Goal: Find contact information: Find contact information

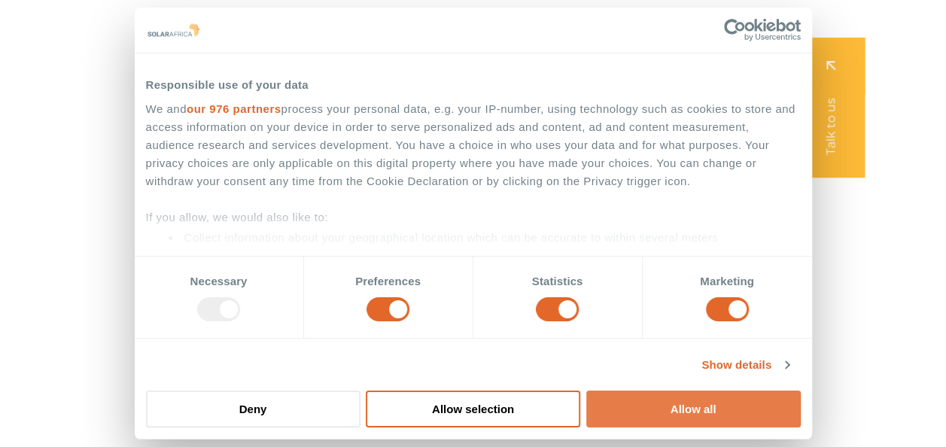
click at [635, 398] on button "Allow all" at bounding box center [693, 408] width 214 height 37
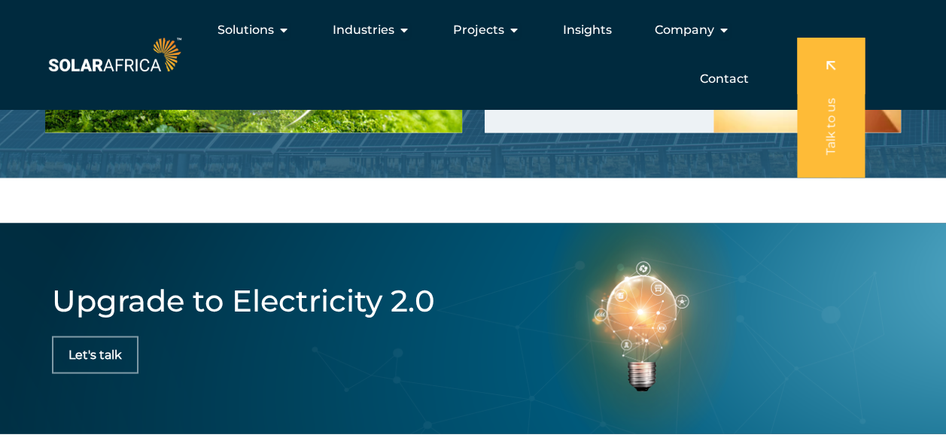
scroll to position [3695, 0]
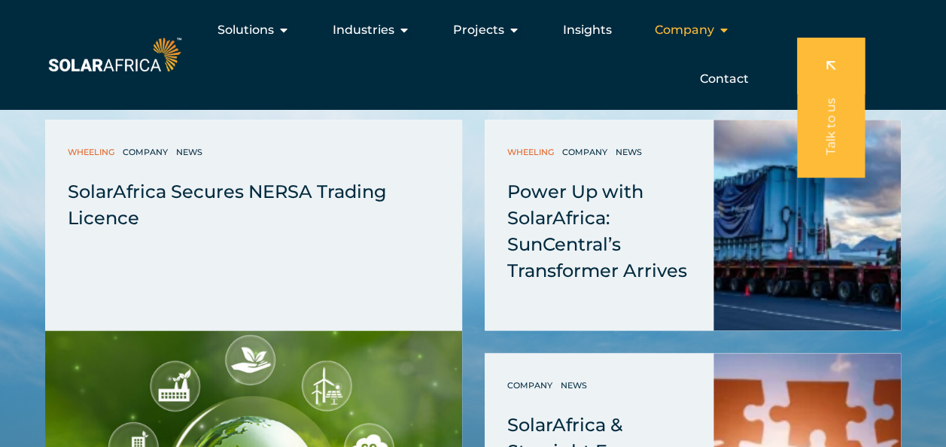
click at [703, 29] on span "Company" at bounding box center [683, 30] width 59 height 18
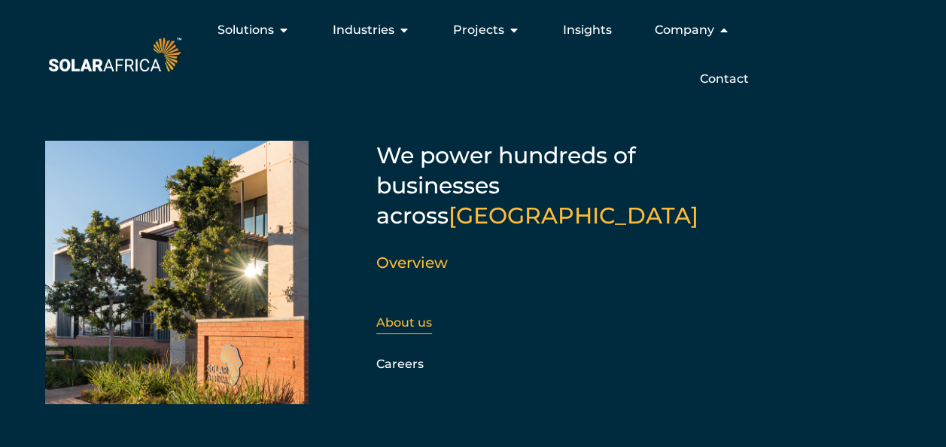
click at [414, 315] on link "About us" at bounding box center [404, 322] width 56 height 14
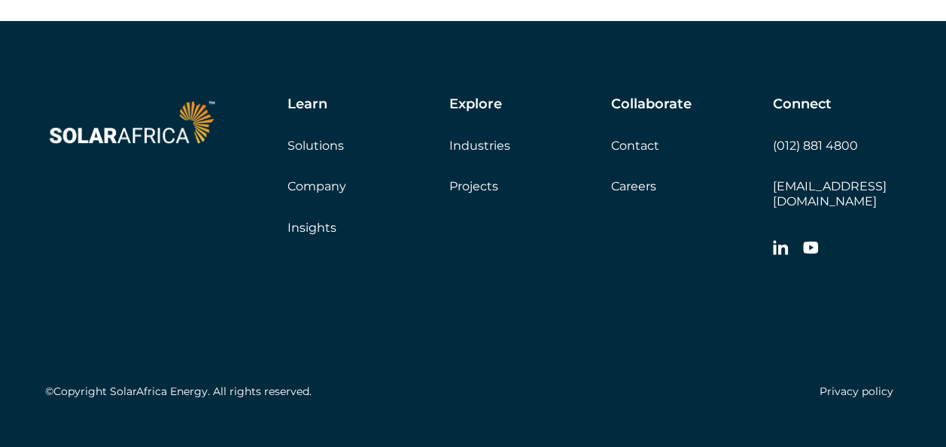
scroll to position [5559, 0]
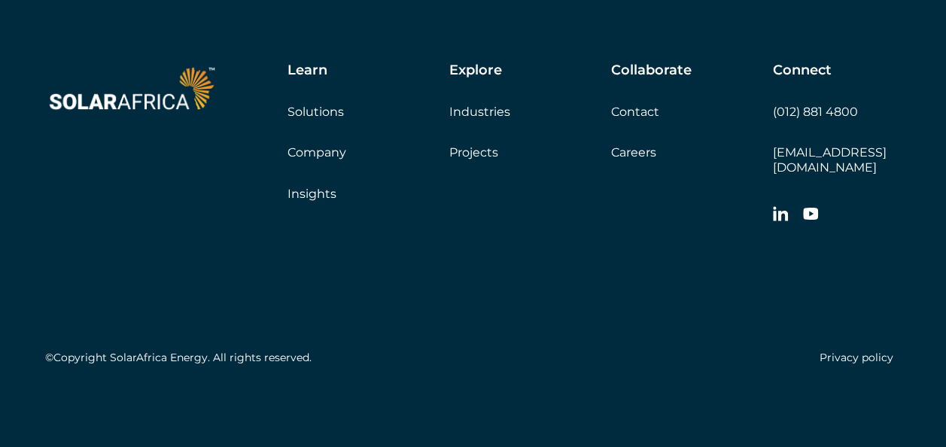
click at [476, 119] on link "Industries" at bounding box center [479, 112] width 61 height 14
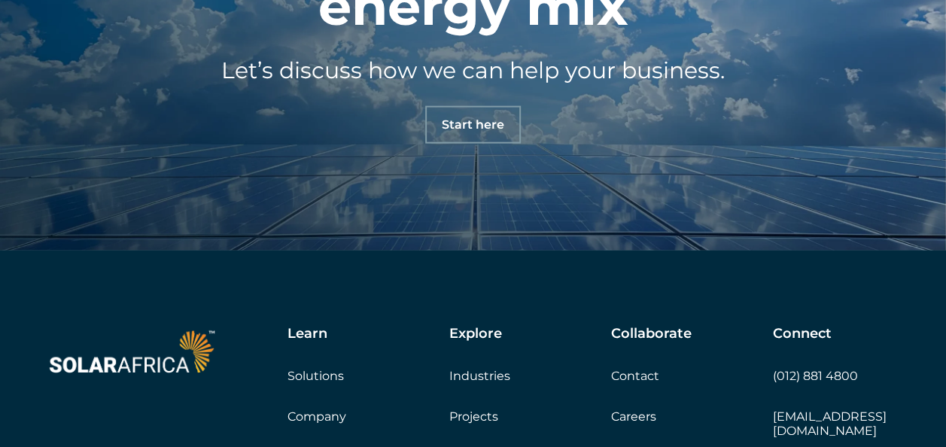
scroll to position [1904, 0]
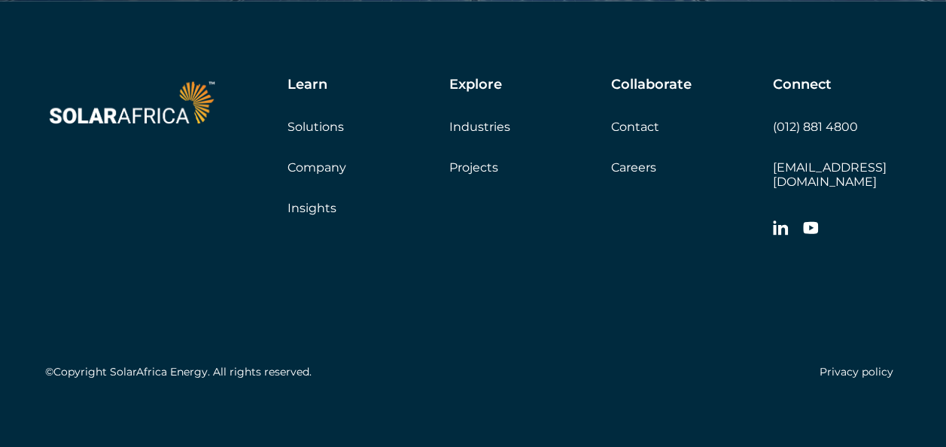
click at [320, 169] on link "Company" at bounding box center [316, 167] width 59 height 14
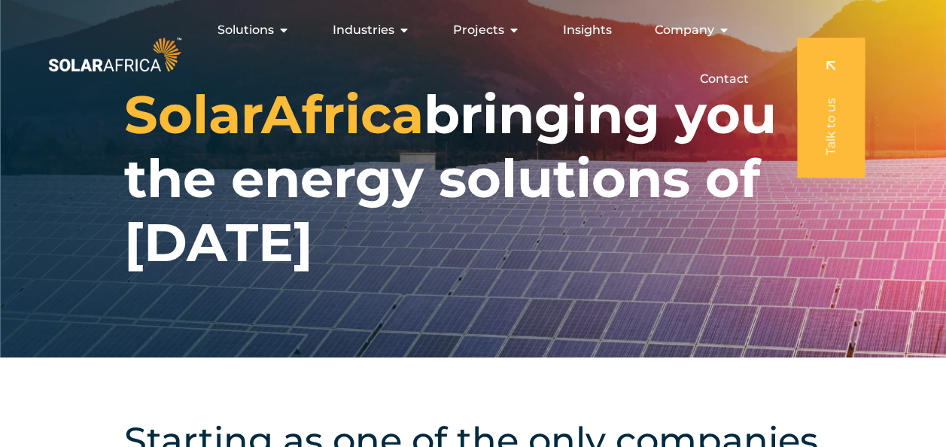
drag, startPoint x: 450, startPoint y: 125, endPoint x: 519, endPoint y: 234, distance: 129.2
click at [519, 234] on h1 "SolarAfrica bringing you the energy solutions of tomorrow" at bounding box center [472, 179] width 697 height 192
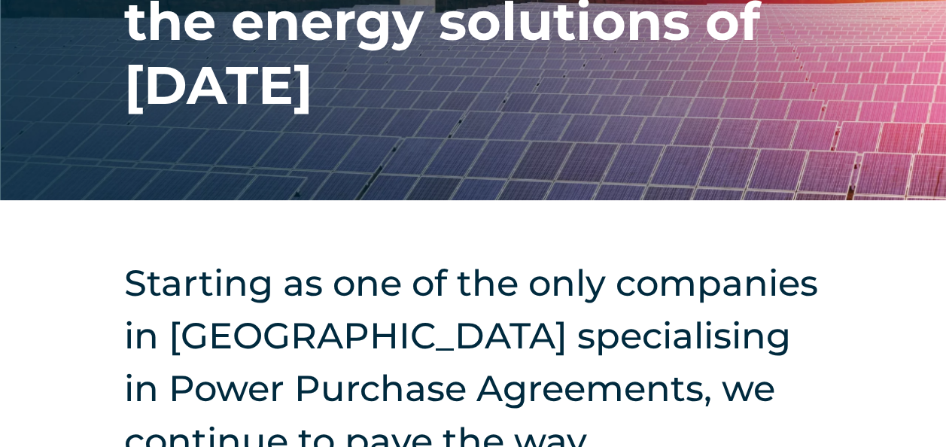
scroll to position [226, 0]
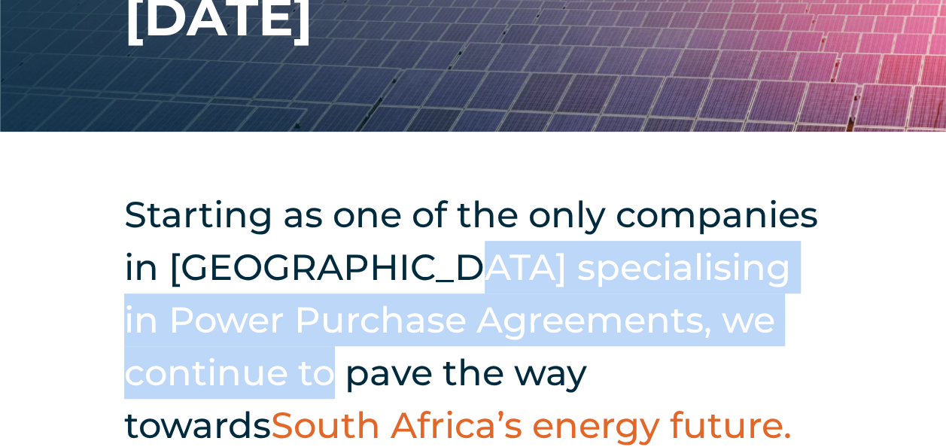
drag, startPoint x: 409, startPoint y: 264, endPoint x: 259, endPoint y: 372, distance: 184.9
click at [259, 372] on h2 "Starting as one of the only companies in South Africa specialising in Power Pur…" at bounding box center [472, 319] width 697 height 263
copy h2 "specialising in Power Purchase Agreements, we continue to pave"
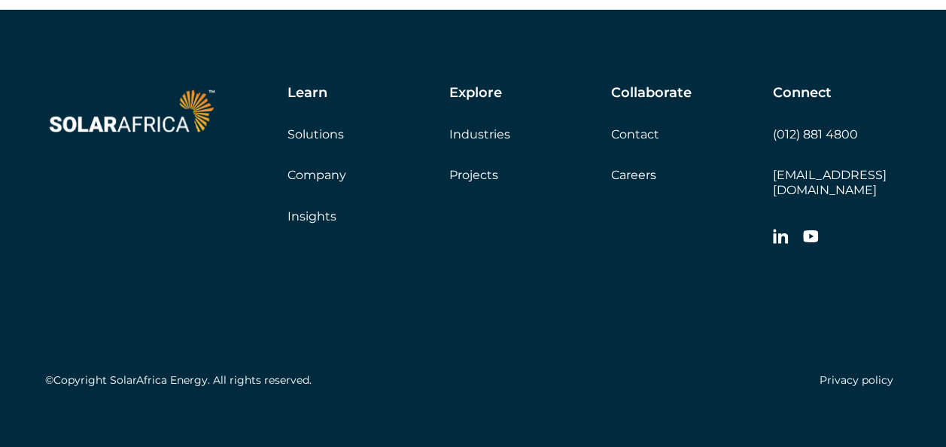
scroll to position [5559, 0]
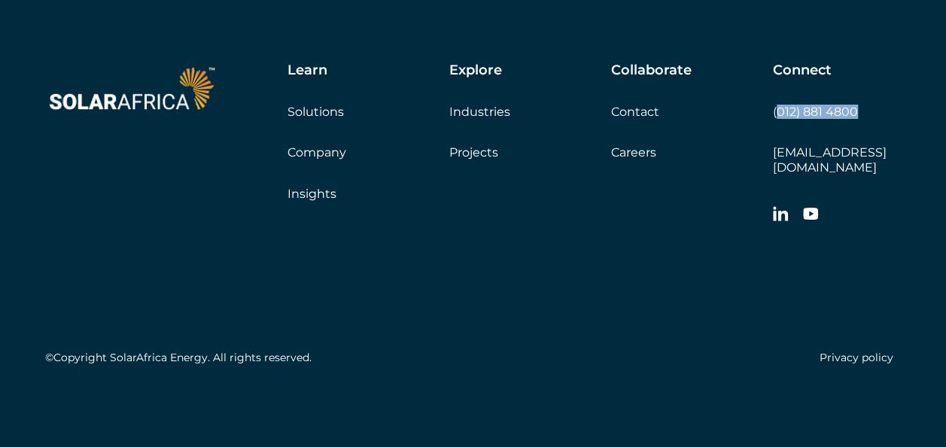
drag, startPoint x: 872, startPoint y: 120, endPoint x: 779, endPoint y: 134, distance: 93.5
click at [779, 134] on div "Connect (012) 881 4800 info@solarafrica.com" at bounding box center [837, 146] width 128 height 169
copy link "012) 881 4800"
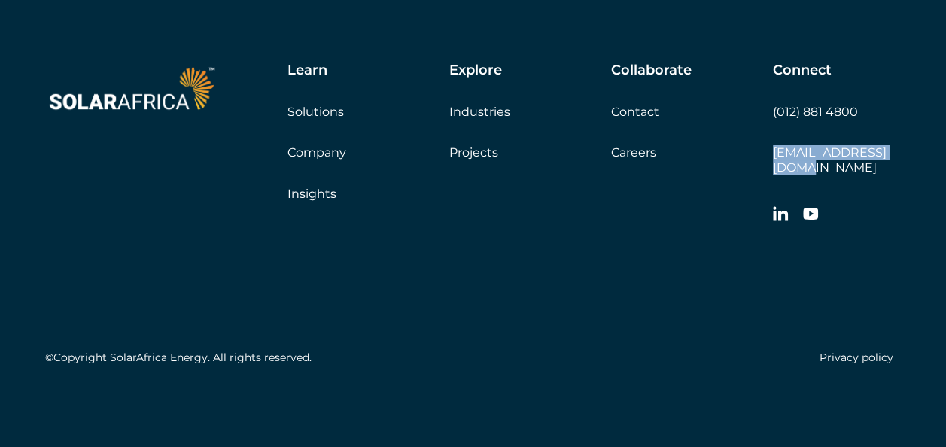
drag, startPoint x: 900, startPoint y: 167, endPoint x: 773, endPoint y: 172, distance: 126.5
click at [773, 172] on div "Connect (012) 881 4800 info@solarafrica.com" at bounding box center [837, 146] width 128 height 169
copy link "[EMAIL_ADDRESS][DOMAIN_NAME]"
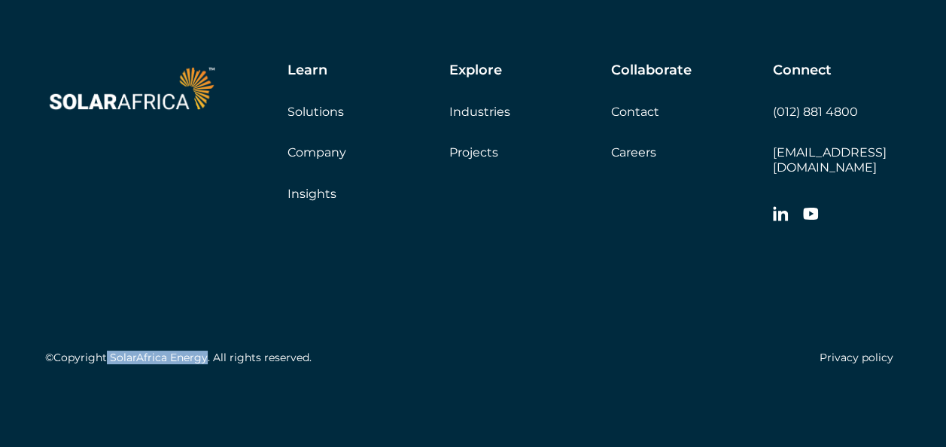
drag, startPoint x: 106, startPoint y: 356, endPoint x: 204, endPoint y: 365, distance: 98.2
click at [204, 365] on div "©Copyright SolarAfrica Energy. All rights reserved. Privacy policy" at bounding box center [472, 301] width 855 height 141
copy h5 "SolarAfrica Energy"
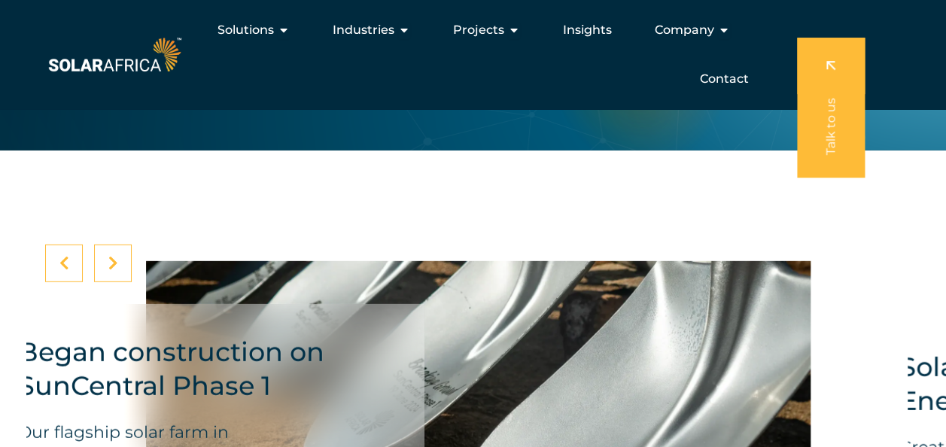
scroll to position [4807, 0]
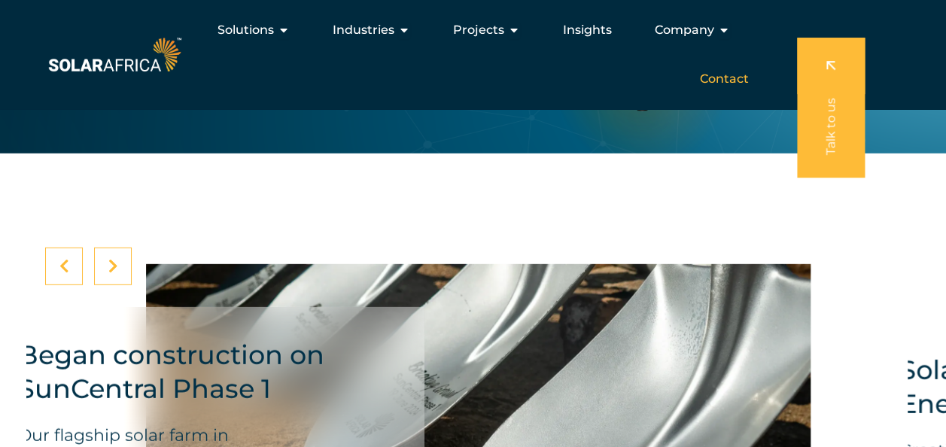
click at [730, 78] on span "Contact" at bounding box center [724, 79] width 49 height 18
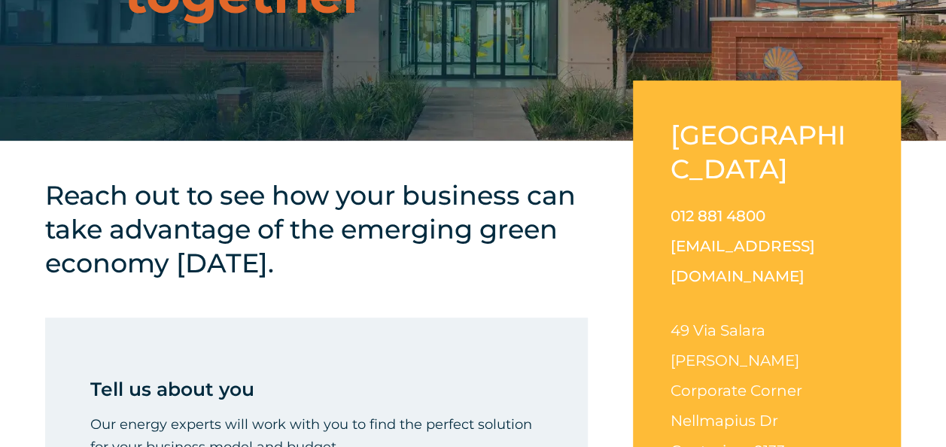
scroll to position [226, 0]
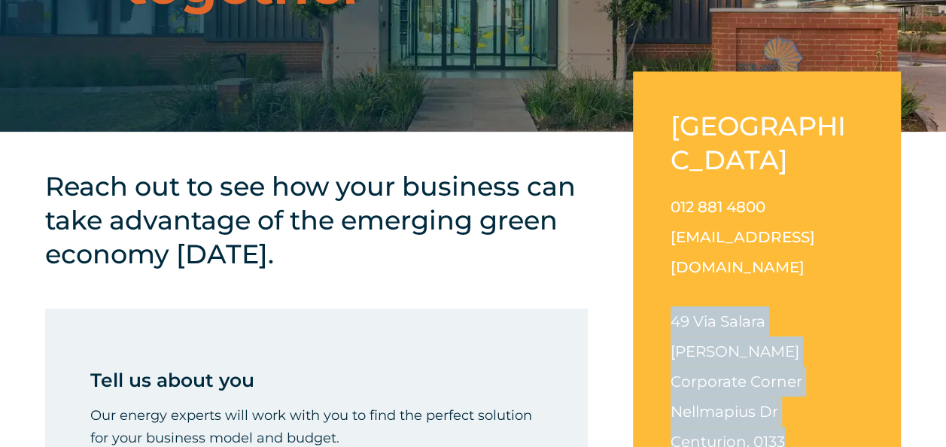
drag, startPoint x: 668, startPoint y: 259, endPoint x: 788, endPoint y: 357, distance: 154.5
click at [788, 357] on div "[GEOGRAPHIC_DATA] 012 881 4800 [EMAIL_ADDRESS][DOMAIN_NAME] [STREET_ADDRESS][PE…" at bounding box center [767, 294] width 268 height 447
copy p "[STREET_ADDRESS][PERSON_NAME][PERSON_NAME]"
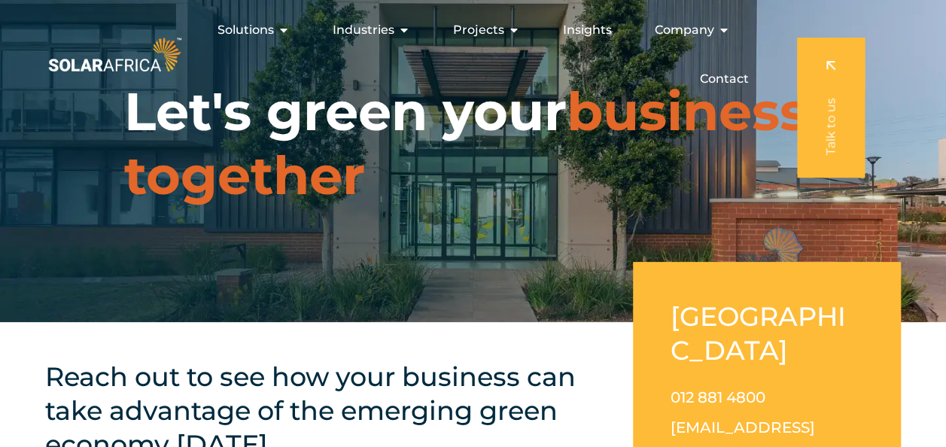
scroll to position [0, 0]
